Goal: Task Accomplishment & Management: Complete application form

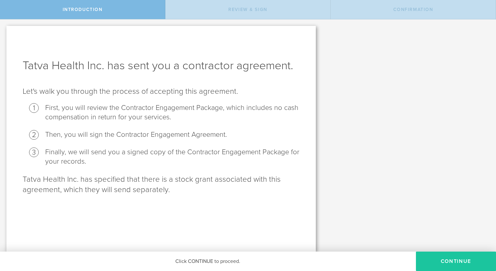
click at [431, 258] on button "Continue" at bounding box center [456, 260] width 80 height 19
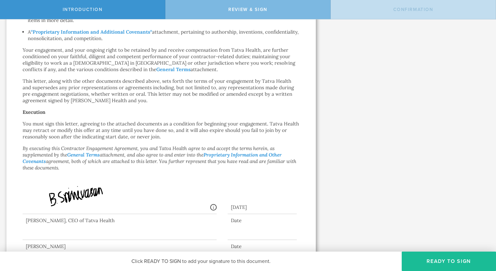
scroll to position [432, 0]
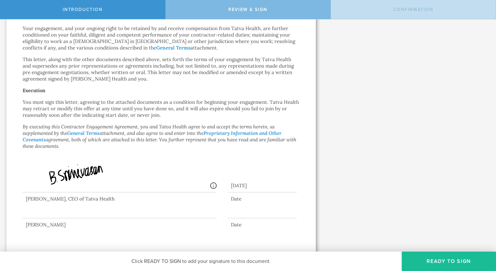
click at [136, 213] on div at bounding box center [120, 205] width 194 height 26
click at [101, 225] on div "[PERSON_NAME]" at bounding box center [120, 224] width 194 height 6
click at [237, 211] on div at bounding box center [262, 213] width 69 height 10
click at [471, 258] on button "Ready to Sign" at bounding box center [449, 260] width 94 height 19
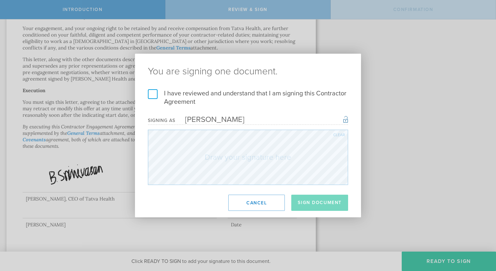
click at [150, 93] on label "I have reviewed and understand that I am signing this Contractor Agreement" at bounding box center [248, 97] width 200 height 17
click at [0, 0] on input "I have reviewed and understand that I am signing this Contractor Agreement" at bounding box center [0, 0] width 0 height 0
click at [245, 127] on form "I have reviewed and understand that I am signing this Contractor Agreement I un…" at bounding box center [248, 137] width 200 height 96
click at [337, 135] on div "Clear" at bounding box center [340, 135] width 12 height 4
click at [325, 206] on button "Sign Document" at bounding box center [320, 203] width 57 height 16
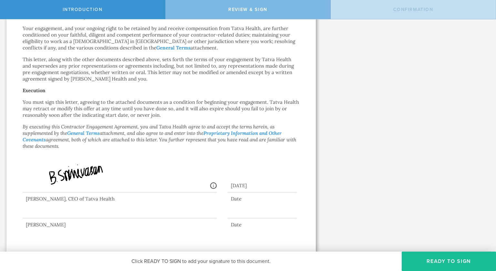
scroll to position [0, 0]
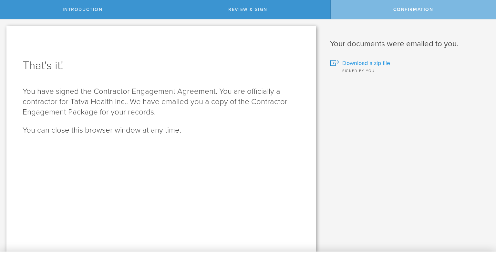
click at [376, 62] on span "Download a zip file" at bounding box center [367, 63] width 48 height 8
